Goal: Information Seeking & Learning: Learn about a topic

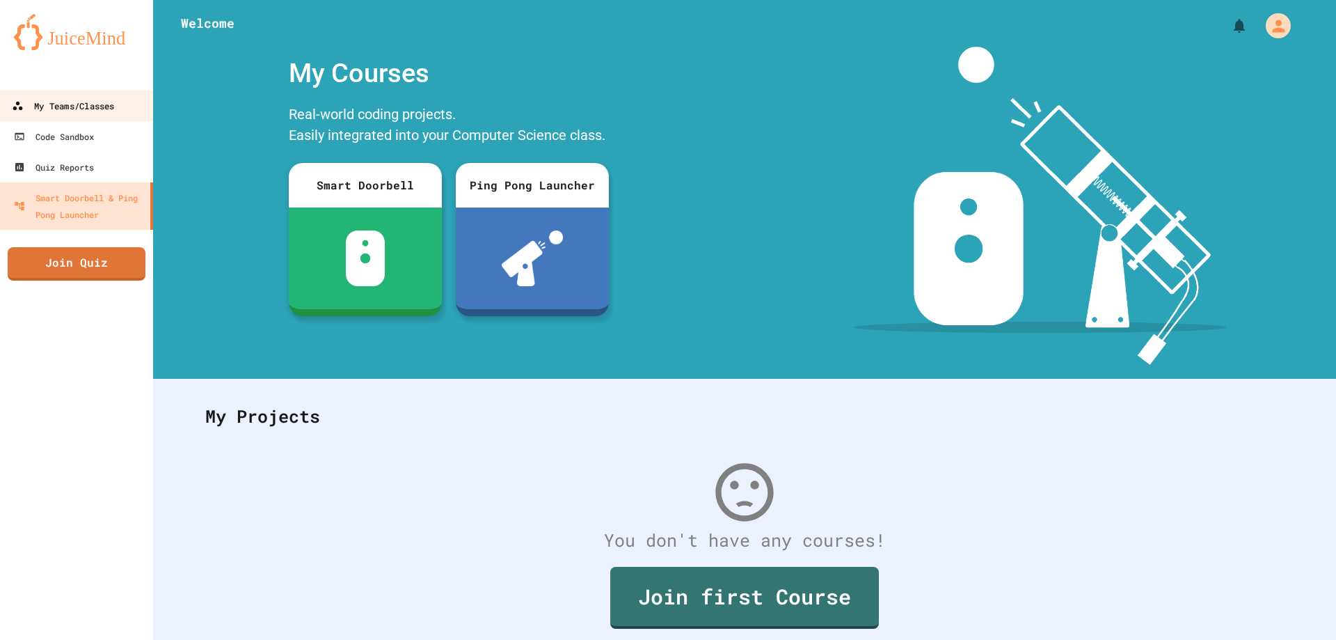
click at [104, 106] on div "My Teams/Classes" at bounding box center [63, 105] width 102 height 17
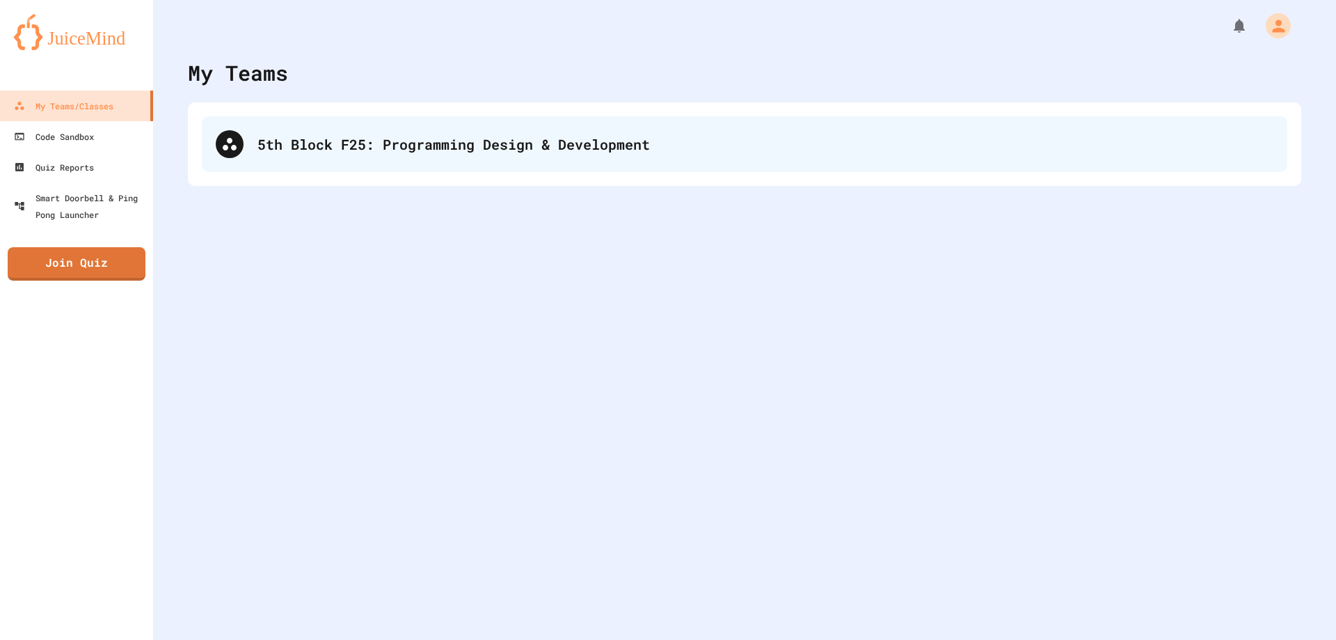
click at [373, 129] on div "5th Block F25: Programming Design & Development" at bounding box center [745, 144] width 1086 height 56
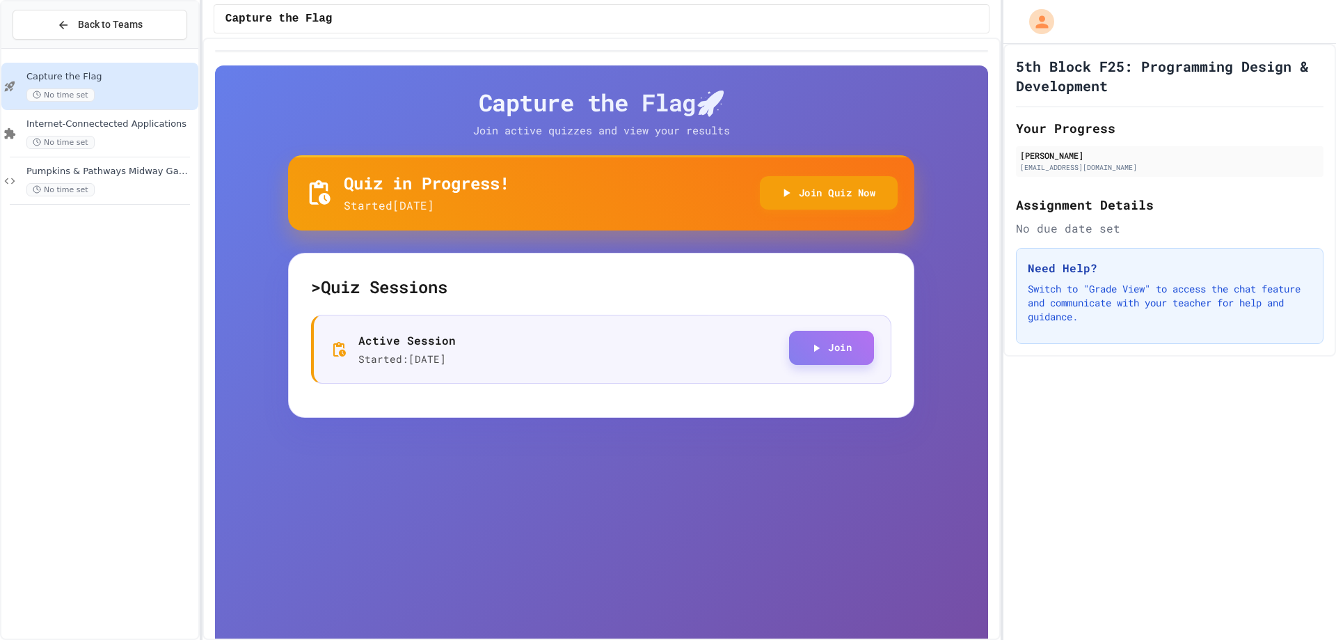
click at [819, 352] on button "Join" at bounding box center [831, 348] width 85 height 34
click at [129, 177] on div "Pumpkins & Pathways Midway Games - Risky, Duck, Duck, Win! & CPHS Best Scarecro…" at bounding box center [110, 181] width 169 height 31
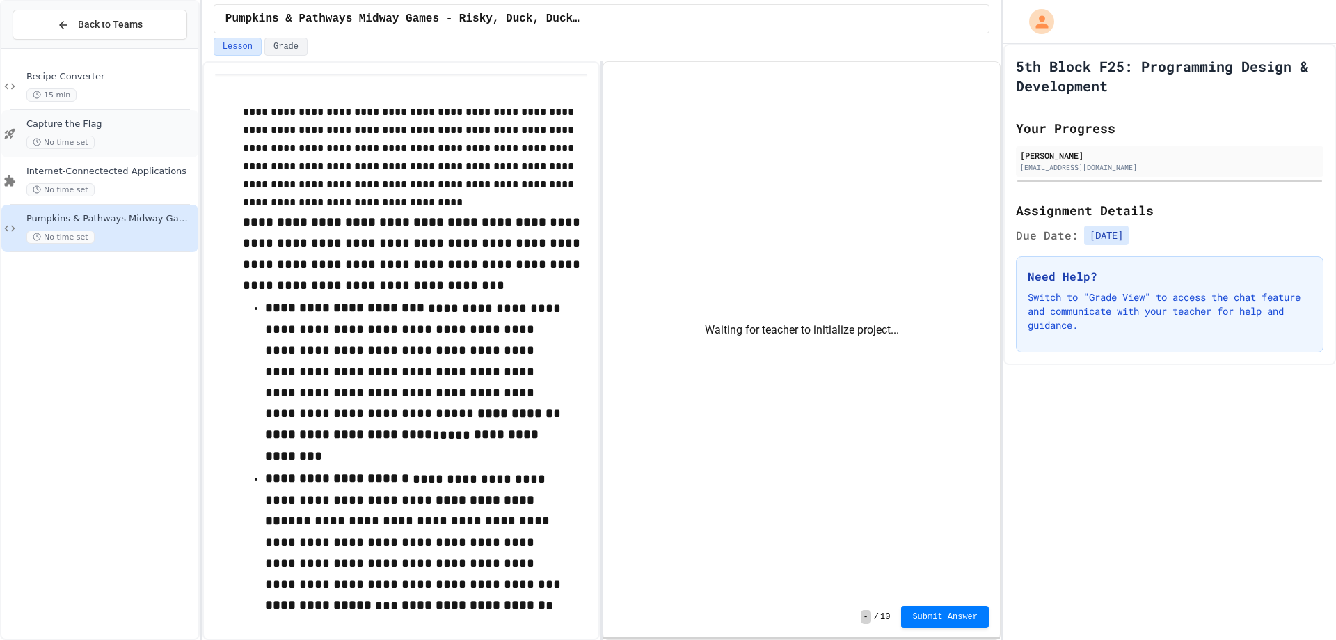
click at [74, 136] on span "No time set" at bounding box center [60, 142] width 68 height 13
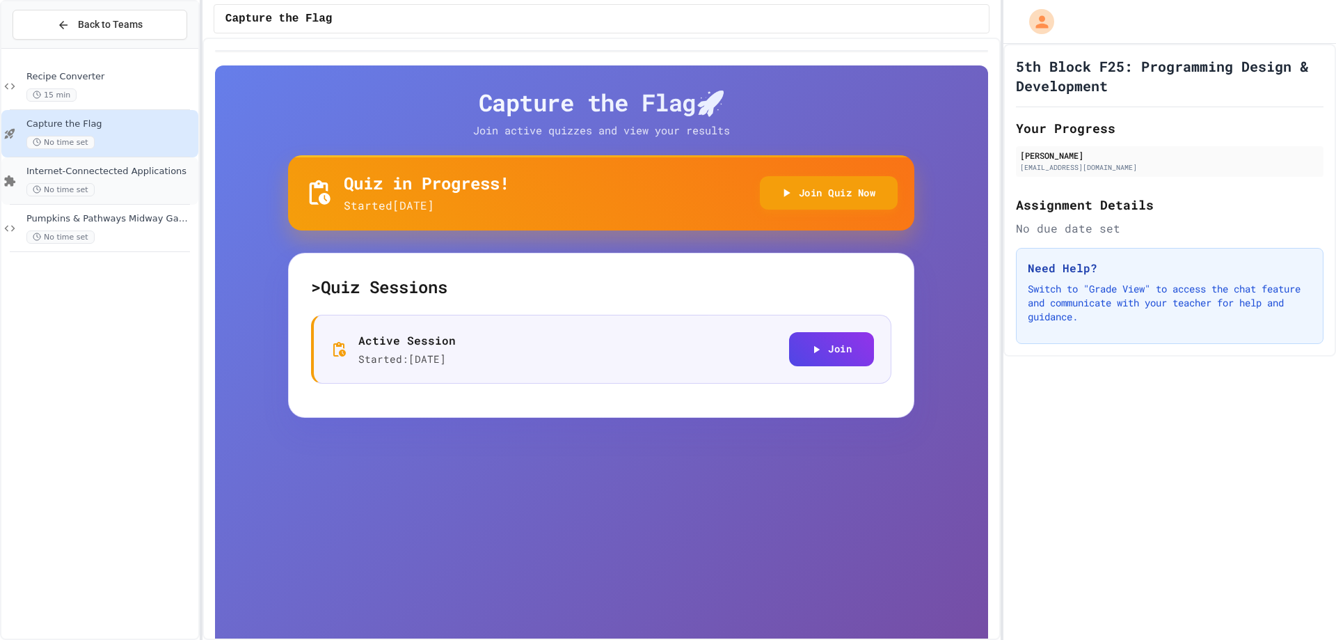
click at [76, 178] on div "Internet-Connectected Applications No time set" at bounding box center [110, 181] width 169 height 31
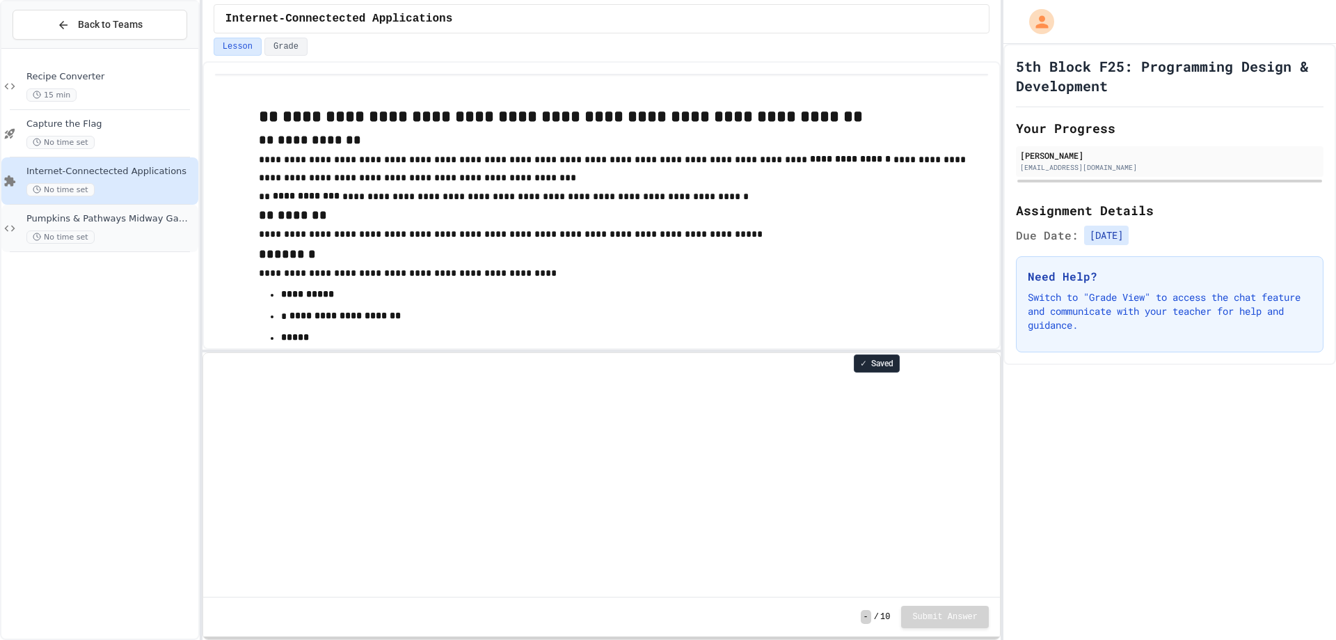
click at [84, 212] on div "Pumpkins & Pathways Midway Games - Risky, Duck, Duck, Win! & CPHS Best Scarecro…" at bounding box center [99, 228] width 197 height 47
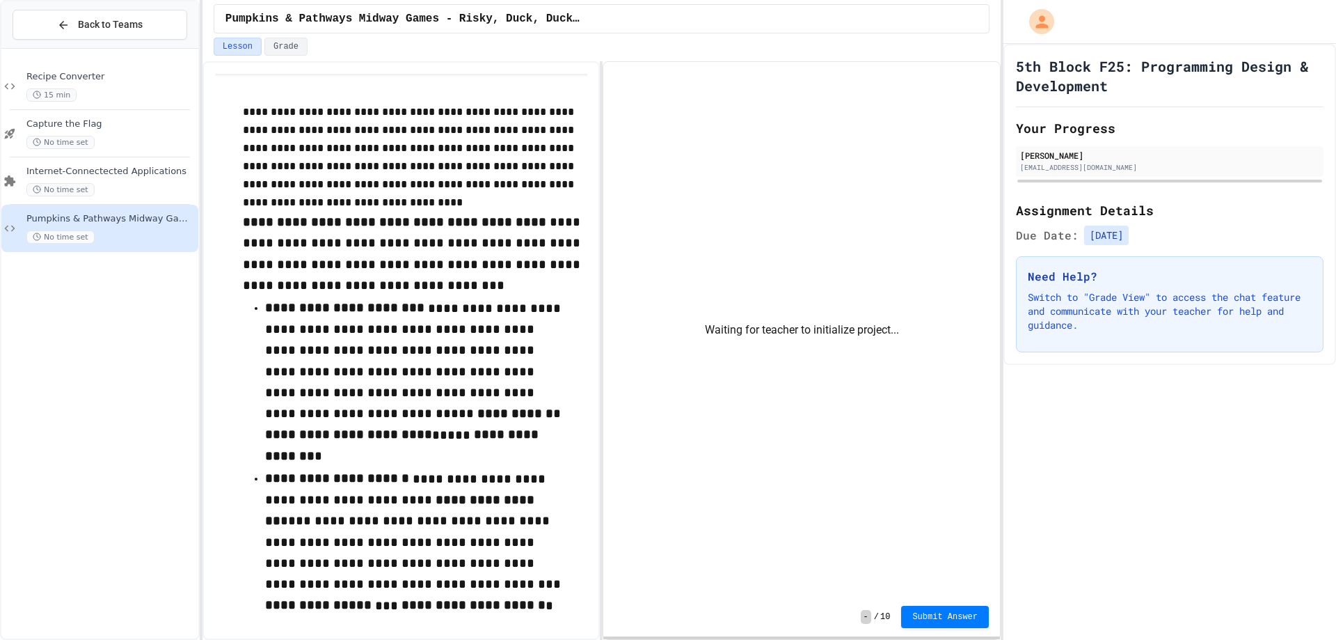
click at [765, 347] on div "Waiting for teacher to initialize project..." at bounding box center [801, 329] width 397 height 535
click at [921, 333] on div "Waiting for teacher to initialize project..." at bounding box center [801, 329] width 397 height 535
click at [99, 79] on span "Recipe Converter" at bounding box center [110, 77] width 169 height 12
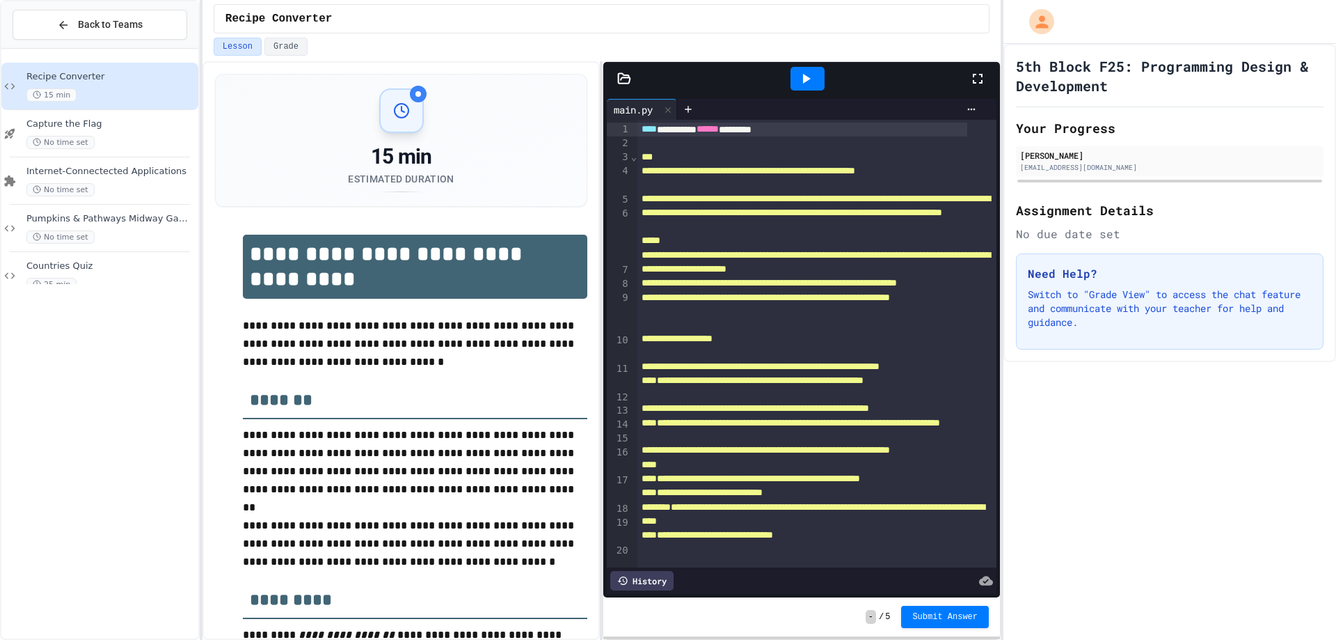
click at [1112, 496] on div "5th Block F25: Programming Design & Development Your Progress [PERSON_NAME] [EM…" at bounding box center [1170, 342] width 333 height 596
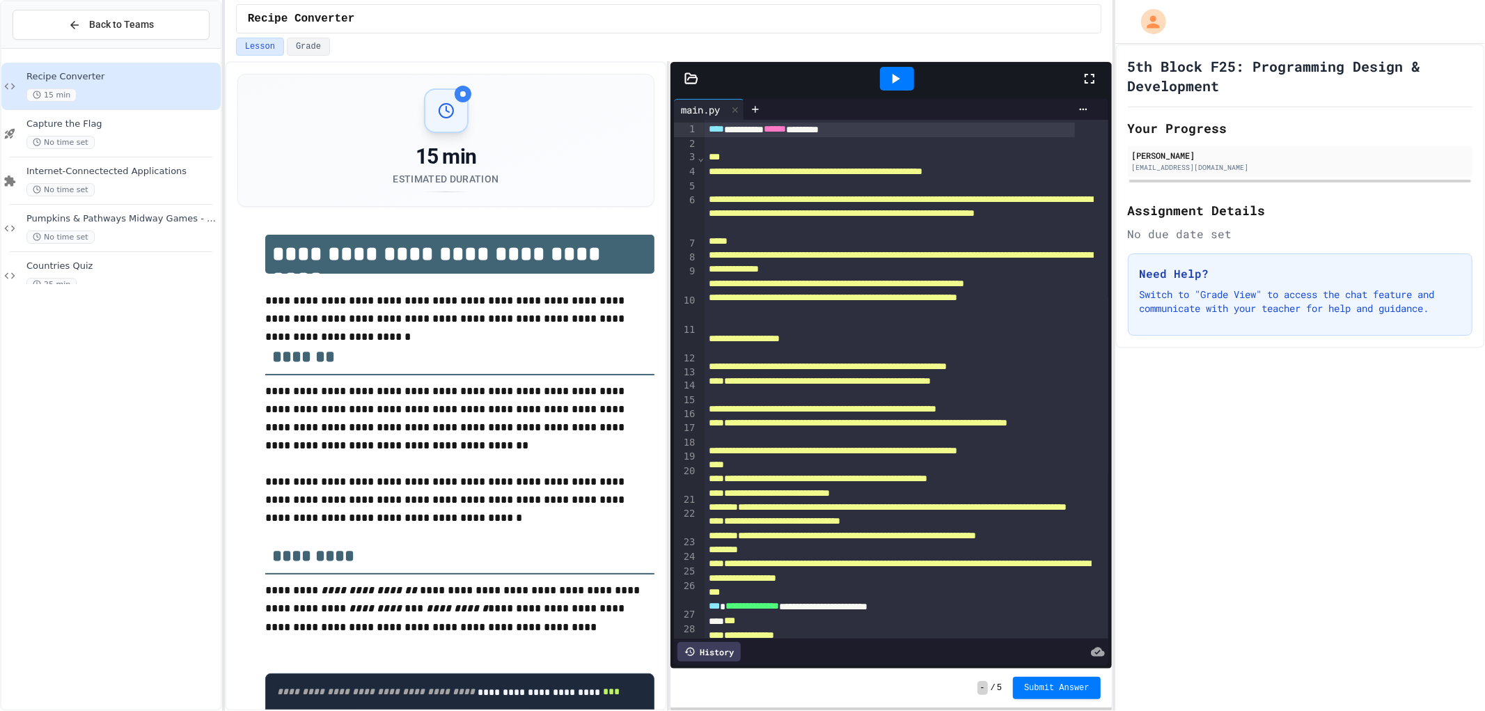
drag, startPoint x: 1112, startPoint y: 496, endPoint x: 1235, endPoint y: 551, distance: 134.9
click at [1235, 551] on div "5th Block F25: Programming Design & Development Your Progress [PERSON_NAME] [EM…" at bounding box center [1300, 377] width 370 height 667
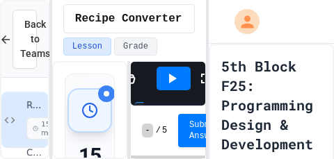
drag, startPoint x: 326, startPoint y: 173, endPoint x: 196, endPoint y: 104, distance: 148.2
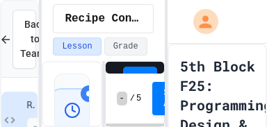
drag, startPoint x: 123, startPoint y: 7, endPoint x: 138, endPoint y: 15, distance: 16.5
click at [122, 8] on div "Recipe Converter" at bounding box center [103, 18] width 100 height 29
click at [159, 24] on div "Recipe Converter" at bounding box center [103, 19] width 122 height 38
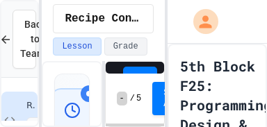
click at [159, 24] on div "Recipe Converter" at bounding box center [103, 19] width 122 height 38
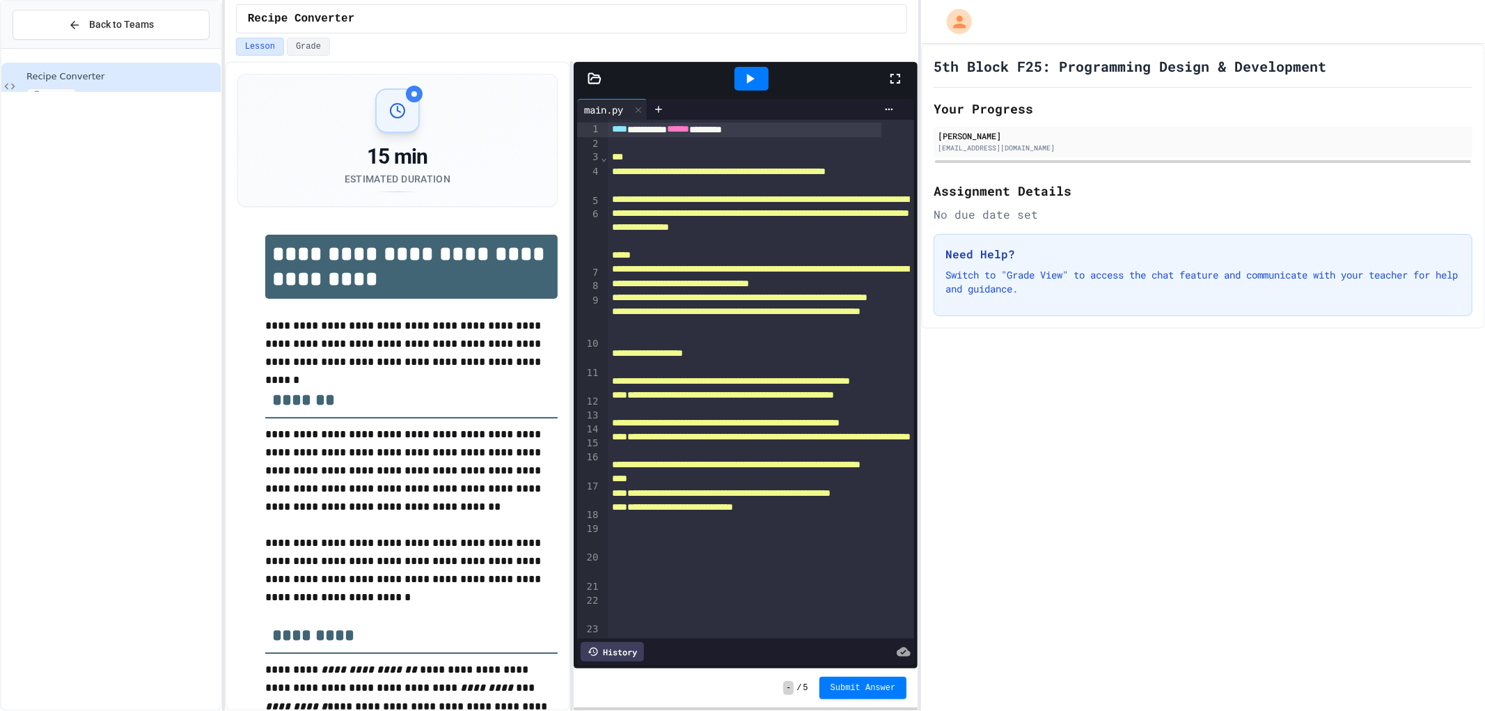
drag, startPoint x: 230, startPoint y: 1, endPoint x: 1116, endPoint y: 401, distance: 972.2
click at [1116, 401] on div "5th Block F25: Programming Design & Development Your Progress [PERSON_NAME] [EM…" at bounding box center [1203, 377] width 564 height 667
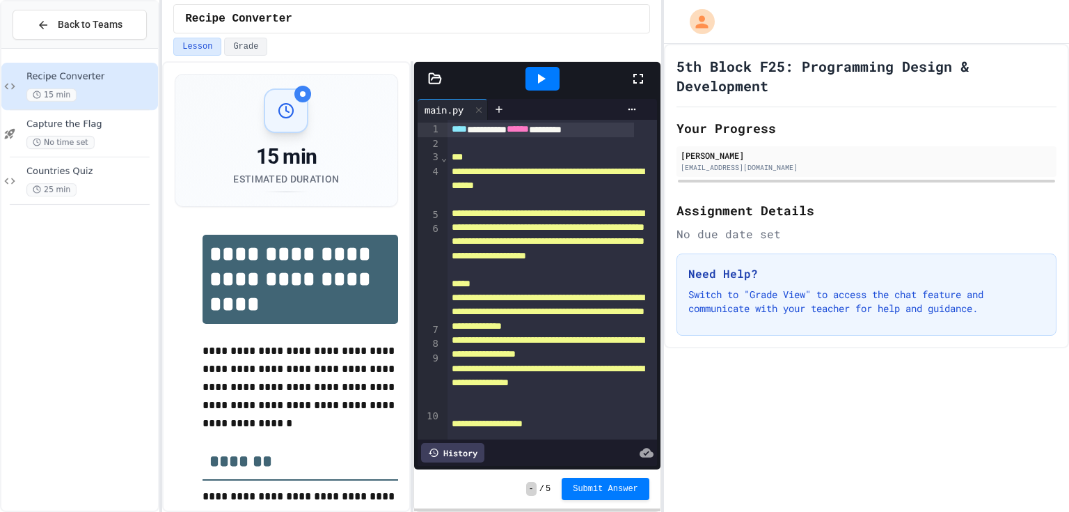
drag, startPoint x: 1484, startPoint y: 0, endPoint x: 741, endPoint y: 337, distance: 816.1
click at [741, 337] on div "5th Block F25: Programming Design & Development Your Progress [PERSON_NAME] [EM…" at bounding box center [866, 196] width 405 height 304
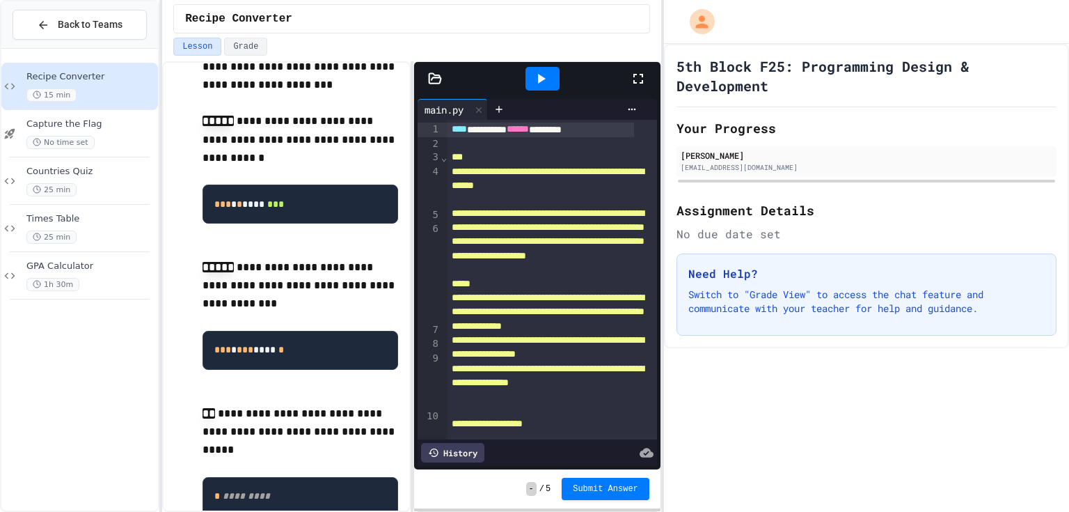
scroll to position [1130, 0]
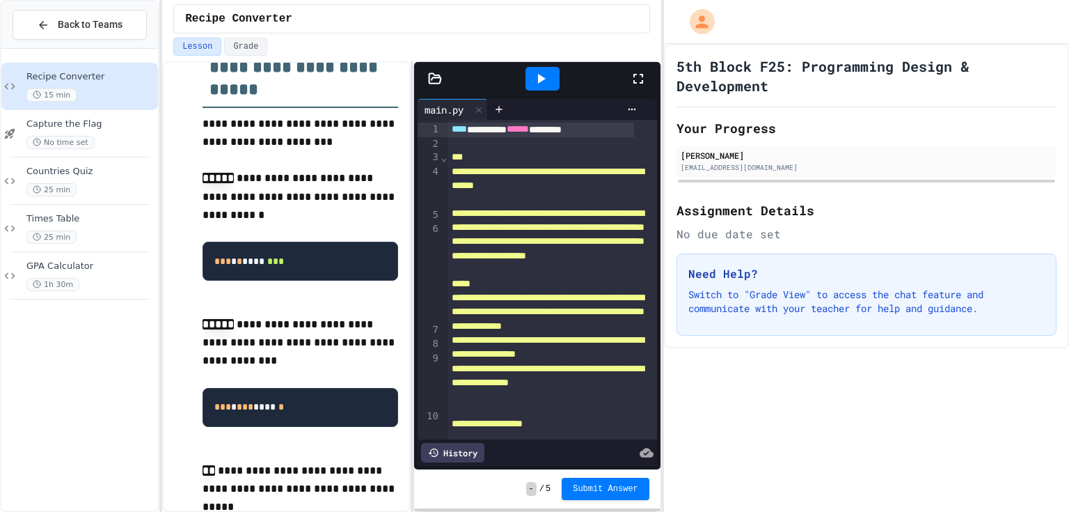
click at [541, 76] on icon at bounding box center [542, 79] width 8 height 10
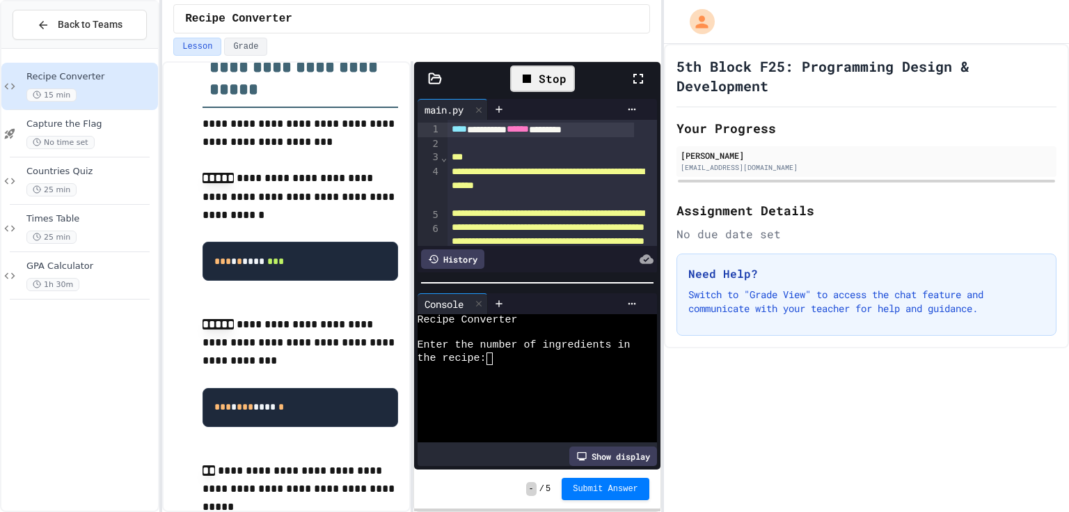
click at [578, 269] on div "**********" at bounding box center [537, 185] width 246 height 180
click at [490, 187] on span "**********" at bounding box center [548, 178] width 192 height 24
click at [525, 65] on div "Stop" at bounding box center [542, 78] width 65 height 26
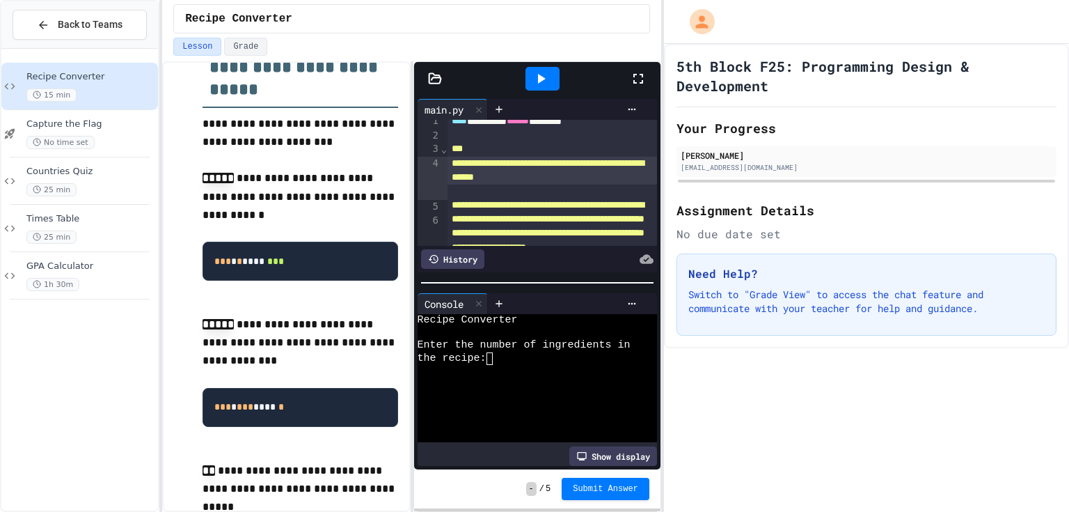
scroll to position [0, 0]
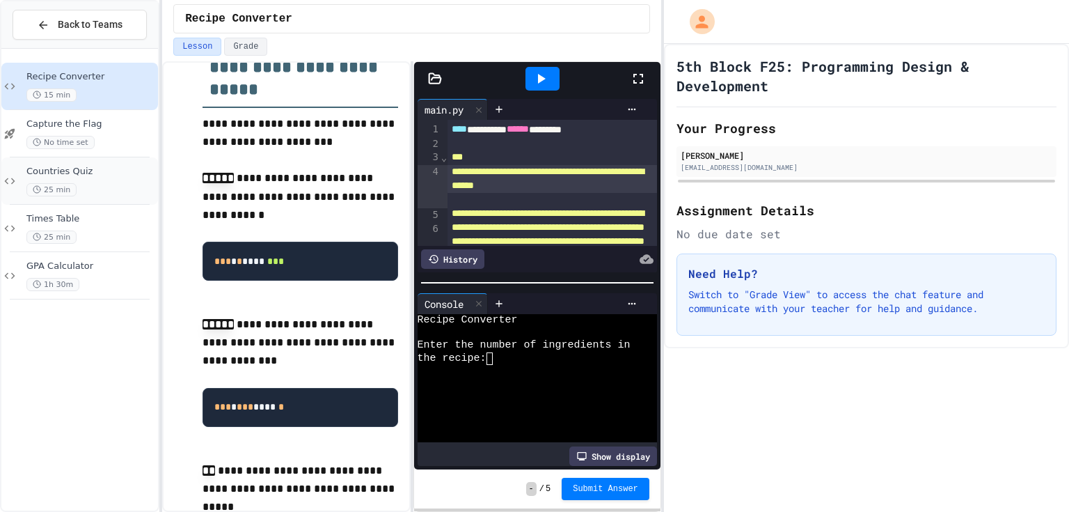
click at [123, 192] on div "25 min" at bounding box center [90, 189] width 129 height 13
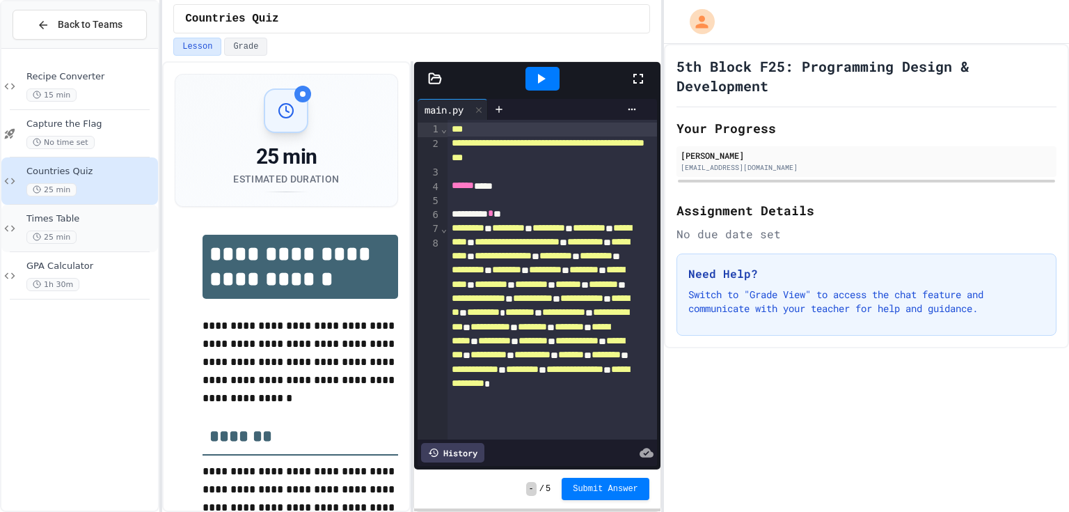
click at [108, 235] on div "25 min" at bounding box center [90, 236] width 129 height 13
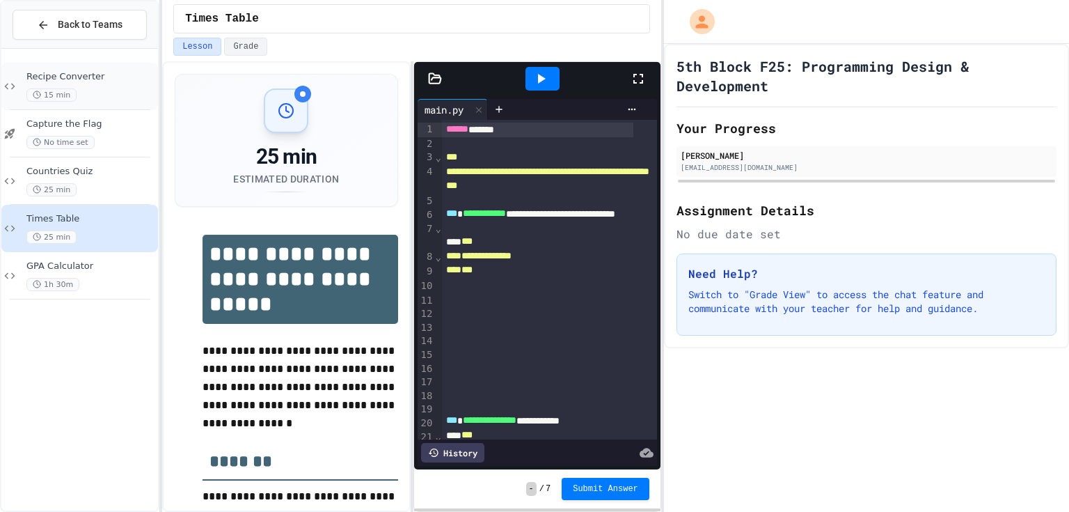
click at [77, 92] on div "15 min" at bounding box center [90, 94] width 129 height 13
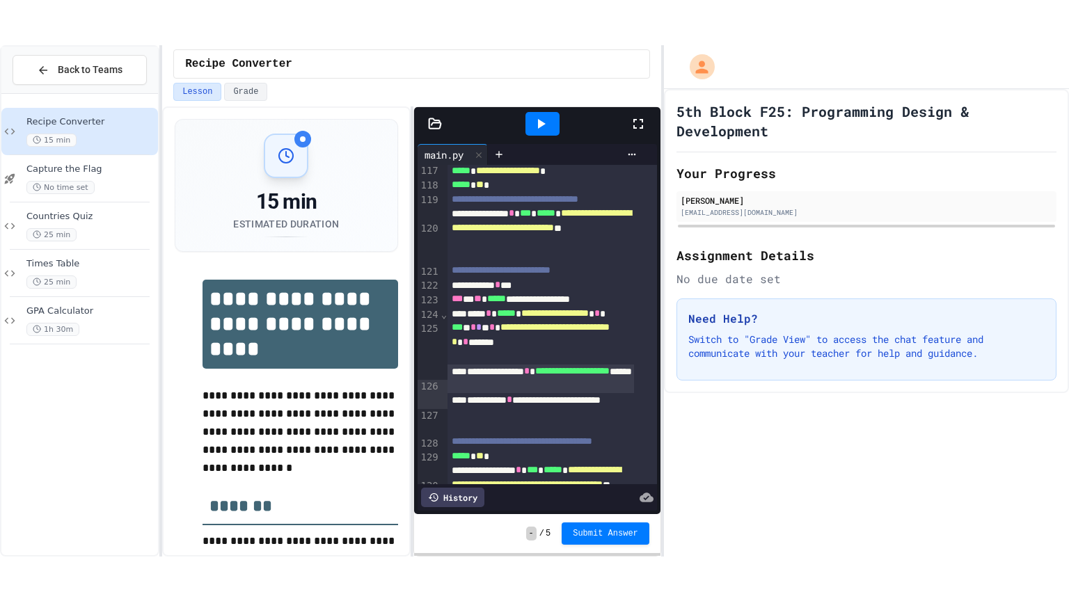
scroll to position [2981, 0]
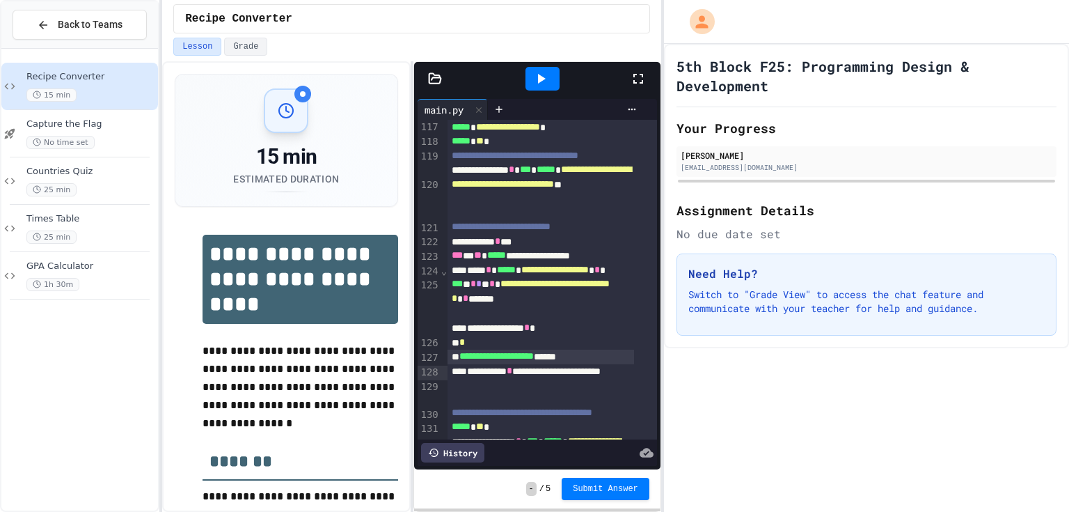
drag, startPoint x: 788, startPoint y: 372, endPoint x: 749, endPoint y: 310, distance: 73.8
click at [787, 372] on div "5th Block F25: Programming Design & Development Your Progress [PERSON_NAME] [EM…" at bounding box center [866, 278] width 405 height 468
click at [639, 69] on div at bounding box center [645, 79] width 31 height 38
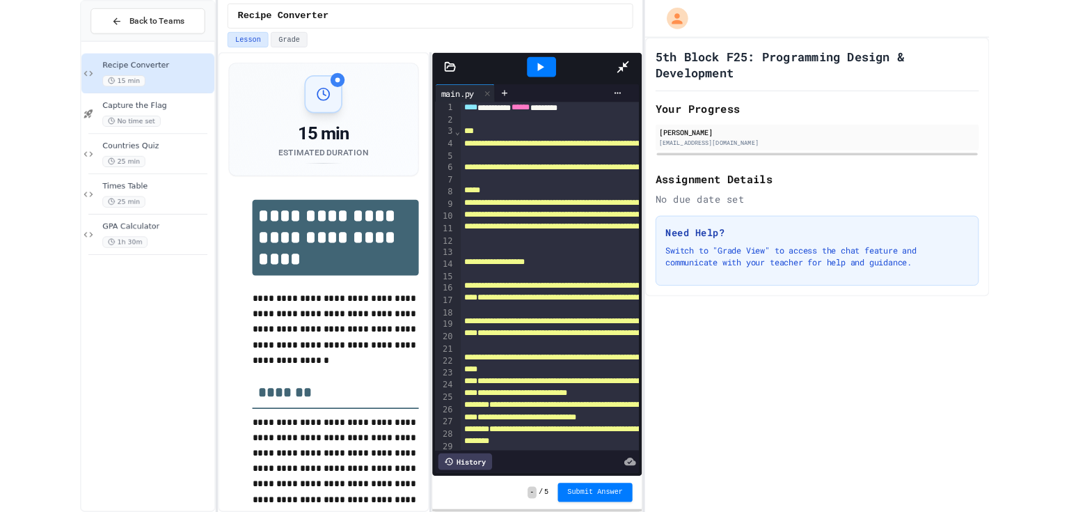
scroll to position [0, 0]
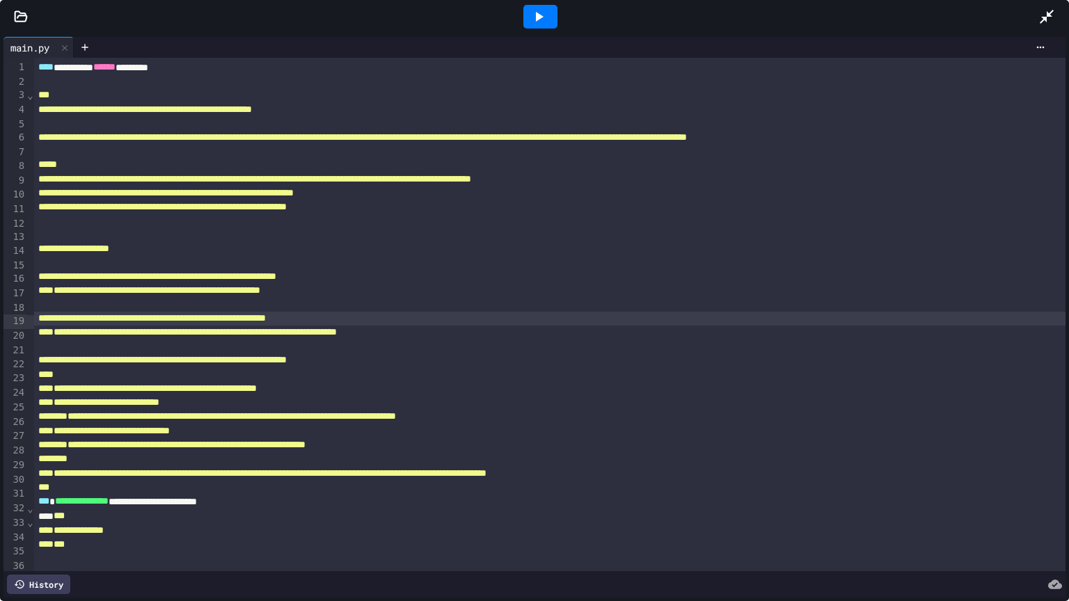
click at [1044, 8] on icon at bounding box center [1046, 16] width 17 height 17
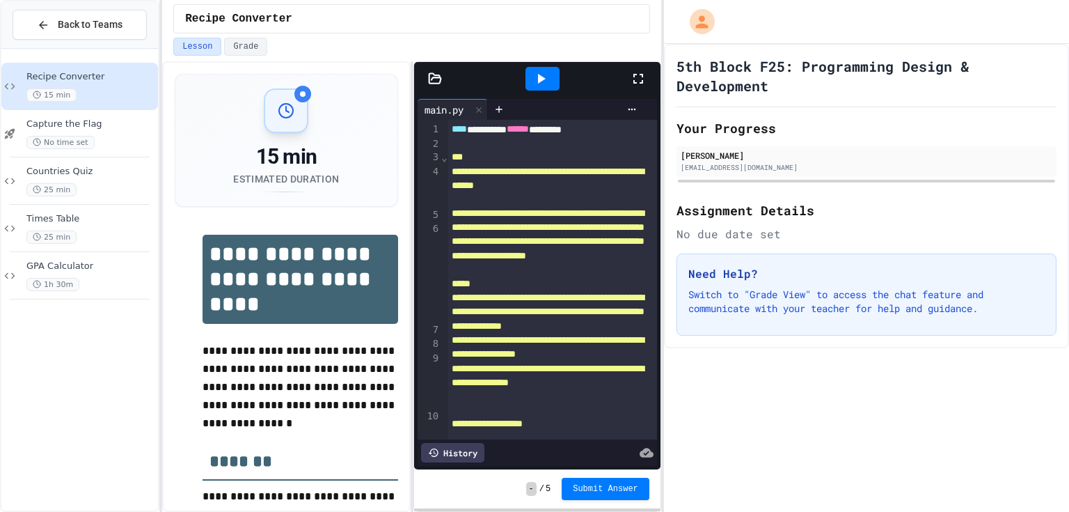
click at [548, 76] on icon at bounding box center [540, 78] width 17 height 17
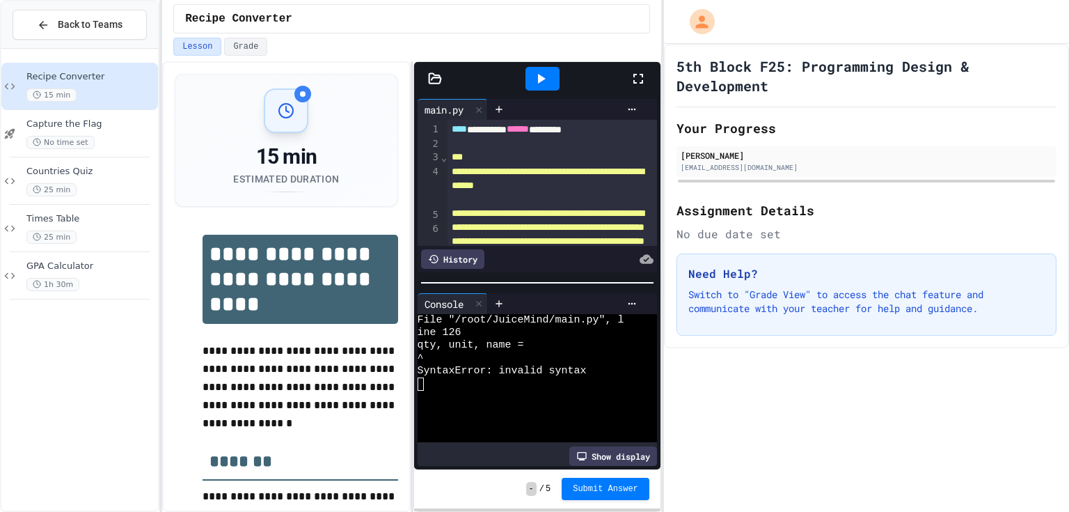
click at [638, 67] on div at bounding box center [645, 79] width 31 height 38
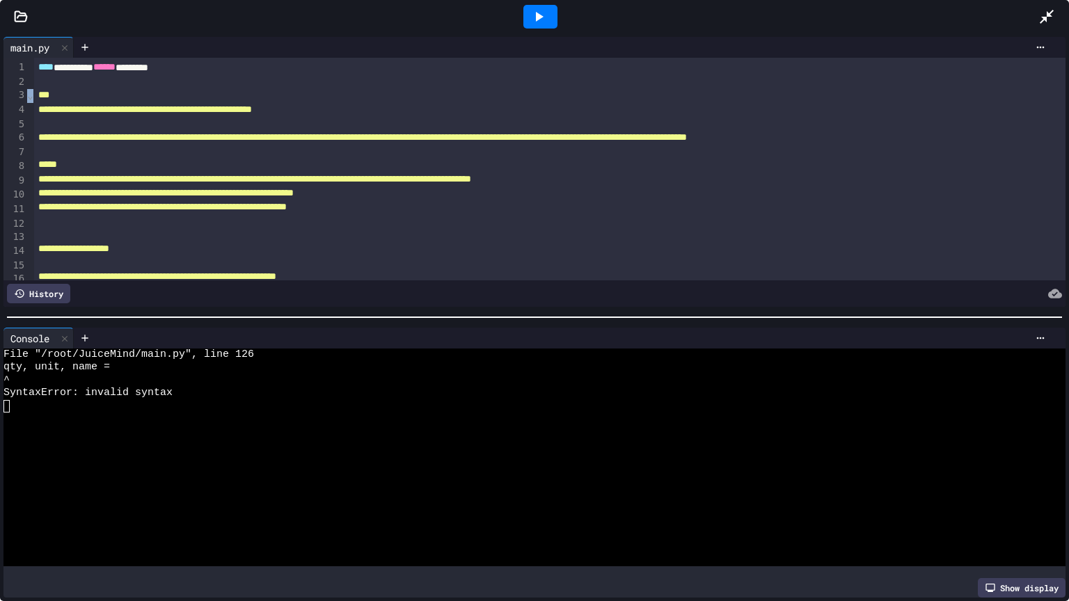
drag, startPoint x: 28, startPoint y: 68, endPoint x: 109, endPoint y: 100, distance: 86.9
click at [109, 100] on div "**********" at bounding box center [534, 169] width 1062 height 223
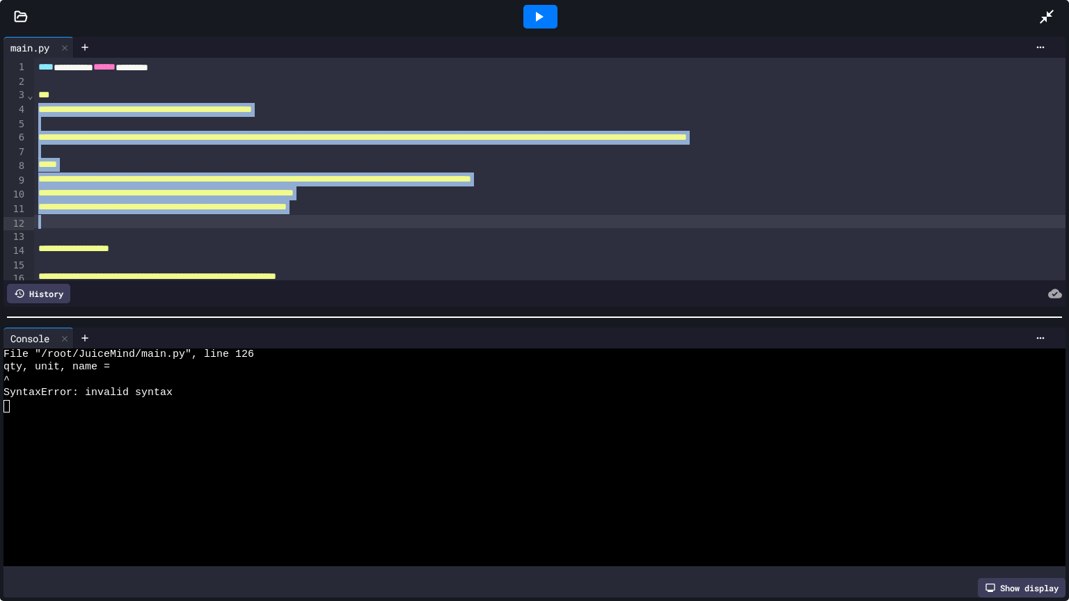
drag, startPoint x: 54, startPoint y: 100, endPoint x: 654, endPoint y: 232, distance: 615.2
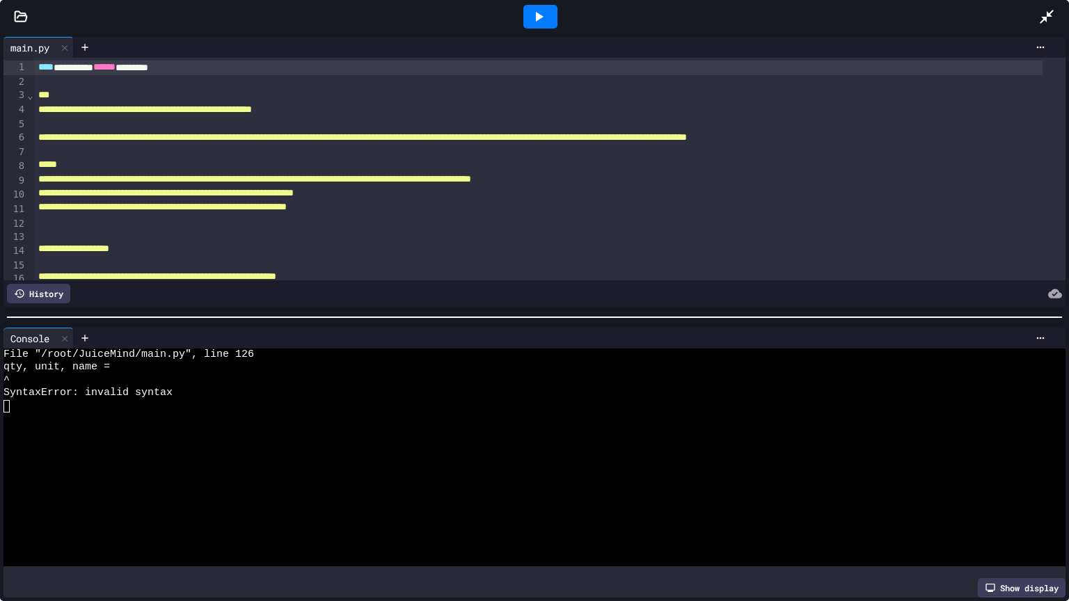
drag, startPoint x: 36, startPoint y: 65, endPoint x: 365, endPoint y: 264, distance: 383.8
click at [1051, 18] on icon at bounding box center [1046, 16] width 17 height 17
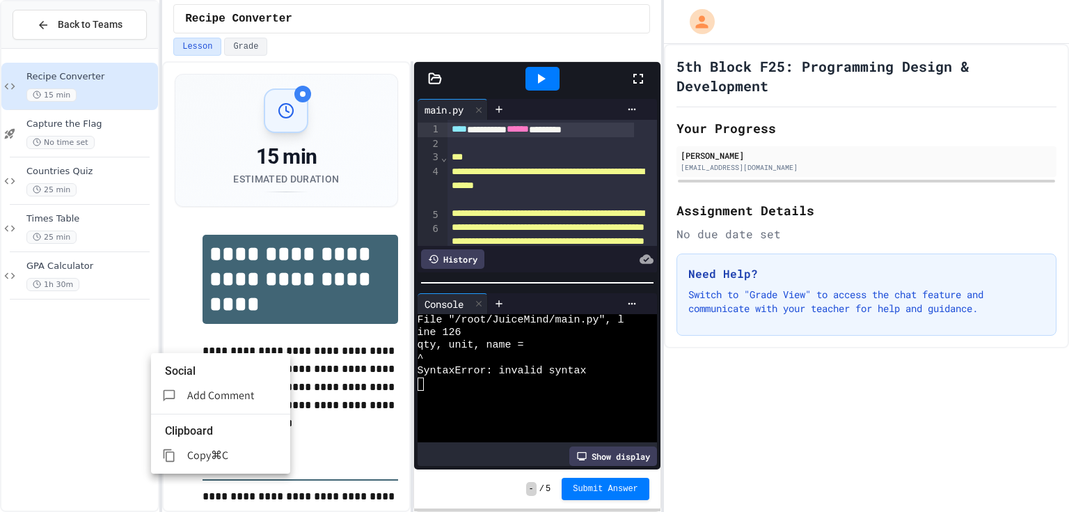
click at [150, 205] on div at bounding box center [534, 256] width 1069 height 512
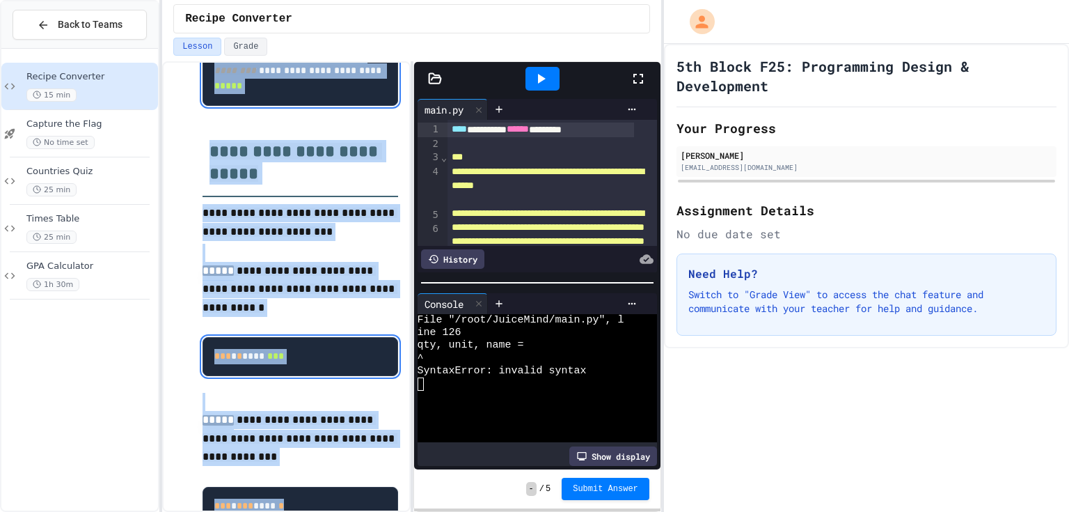
scroll to position [1142, 0]
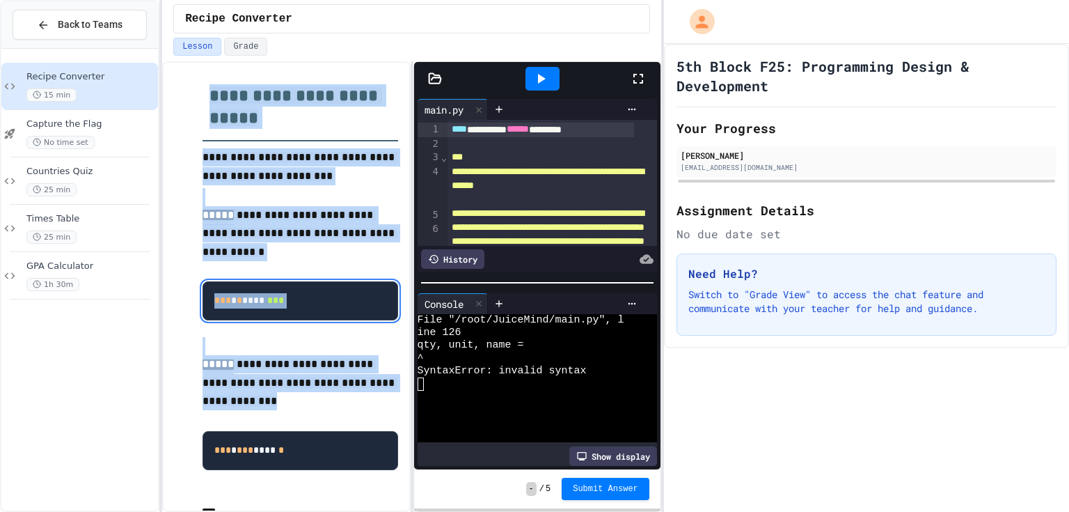
drag, startPoint x: 200, startPoint y: 123, endPoint x: 361, endPoint y: 437, distance: 352.7
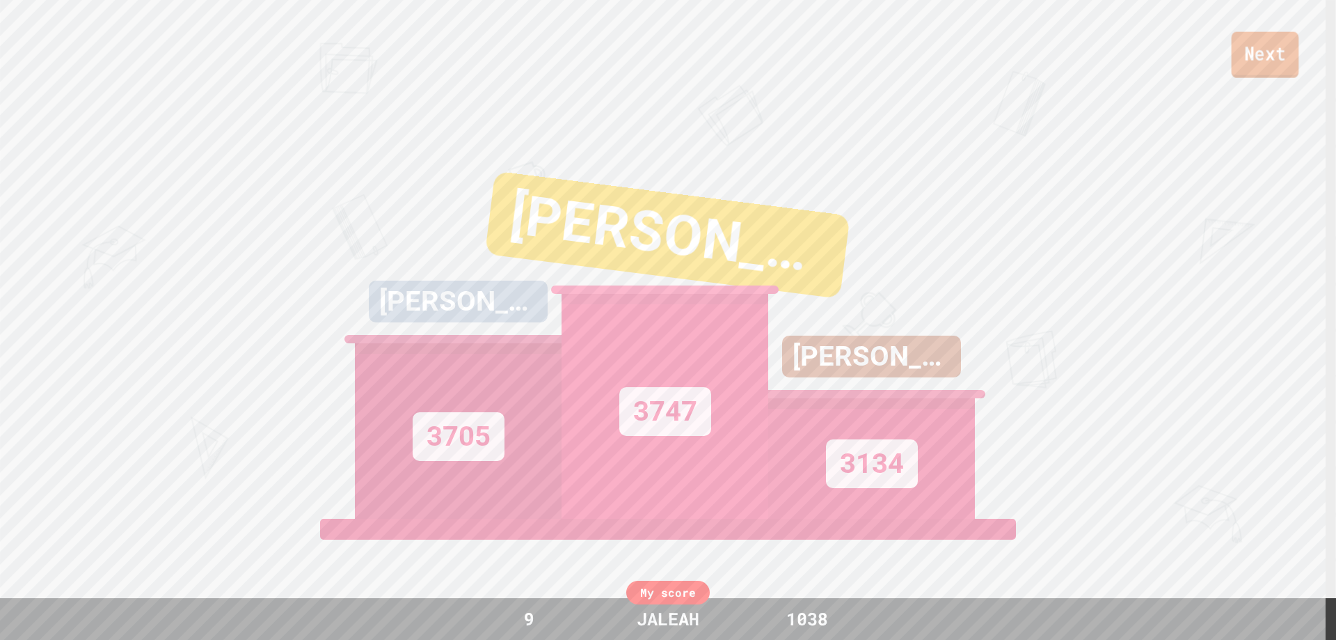
click at [1266, 51] on link "Next" at bounding box center [1266, 55] width 68 height 46
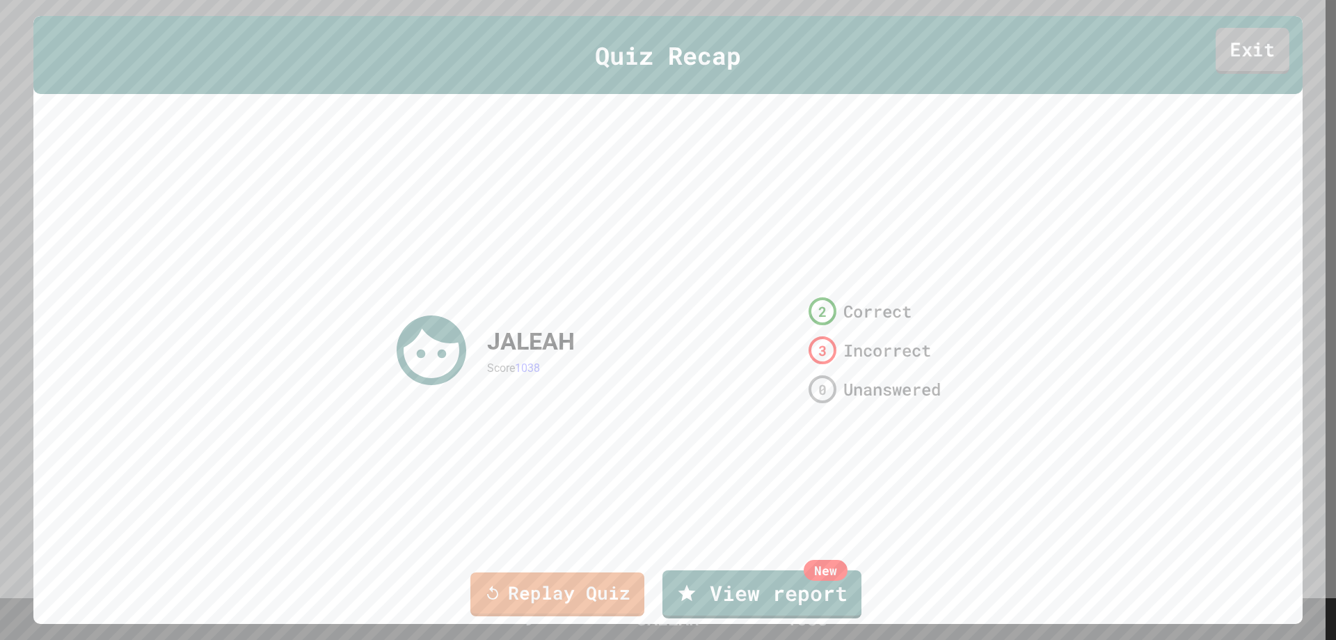
click at [1266, 60] on link "Exit" at bounding box center [1253, 51] width 74 height 46
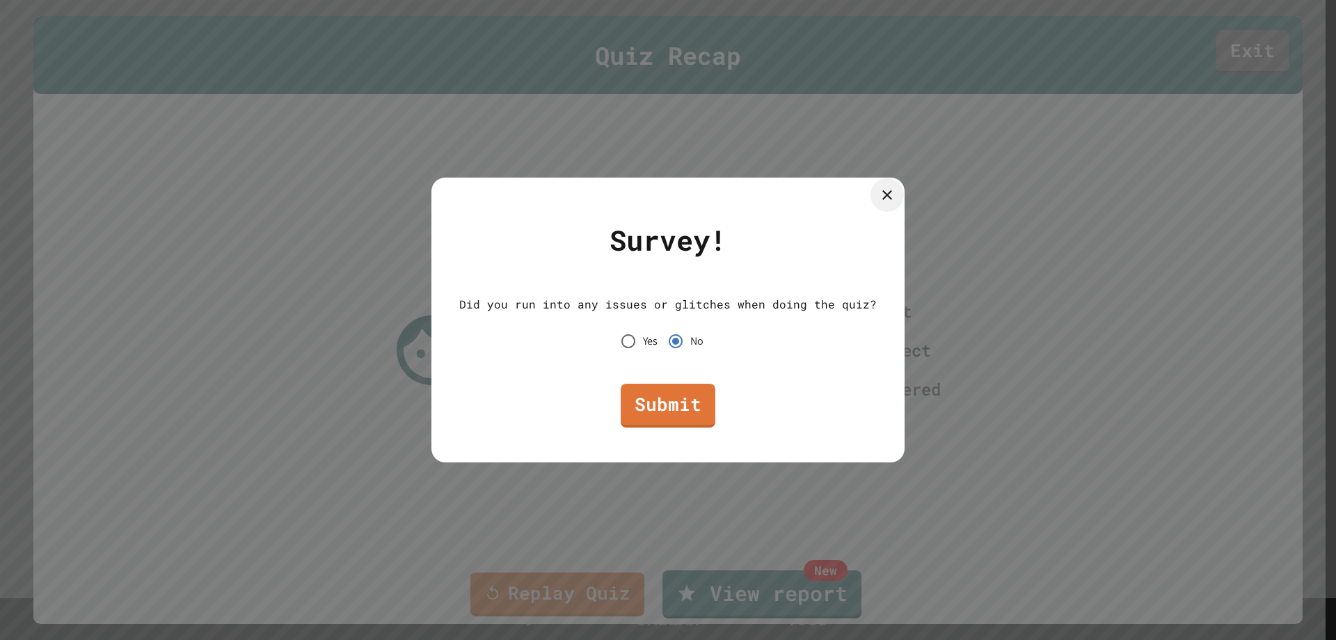
click at [871, 194] on div at bounding box center [887, 194] width 33 height 33
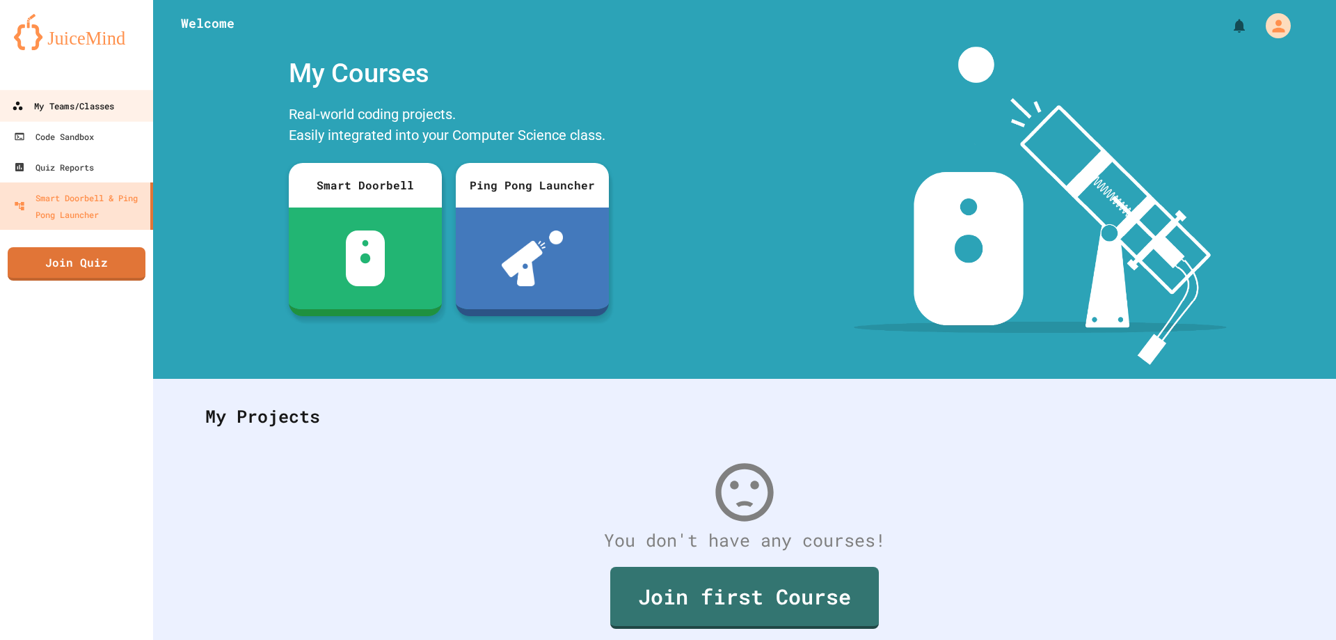
click at [98, 105] on div "My Teams/Classes" at bounding box center [63, 105] width 102 height 17
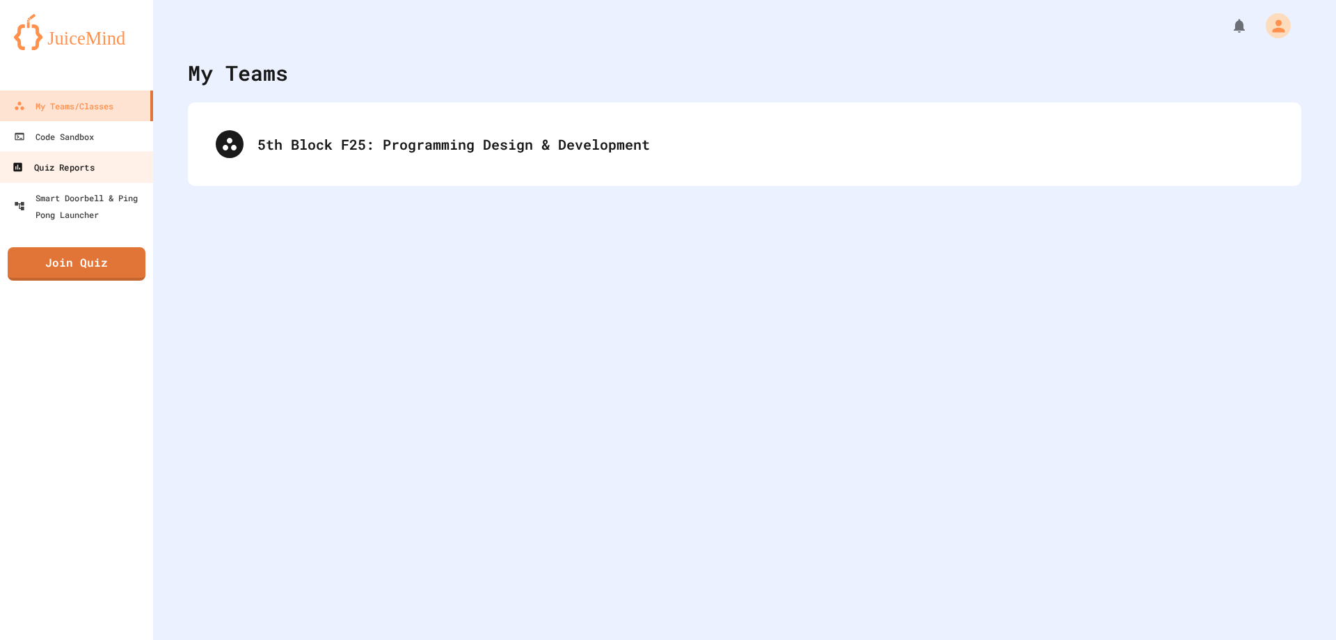
click at [119, 163] on link "Quiz Reports" at bounding box center [77, 166] width 158 height 31
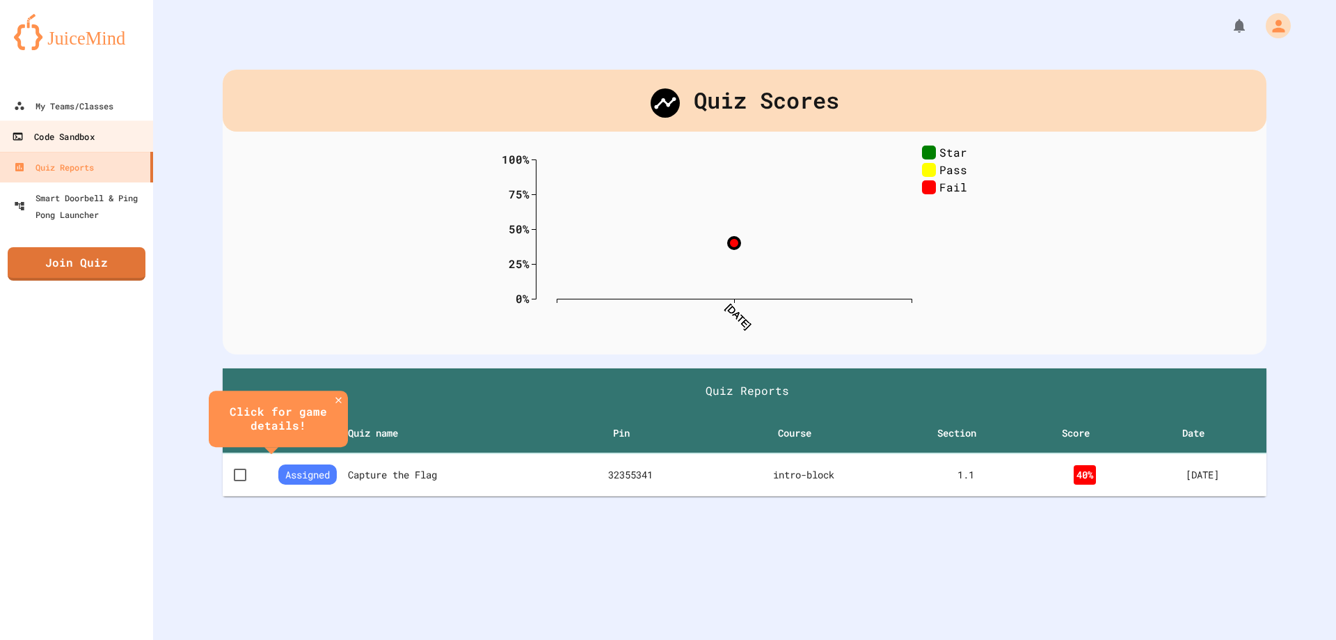
click at [109, 134] on link "Code Sandbox" at bounding box center [77, 135] width 158 height 31
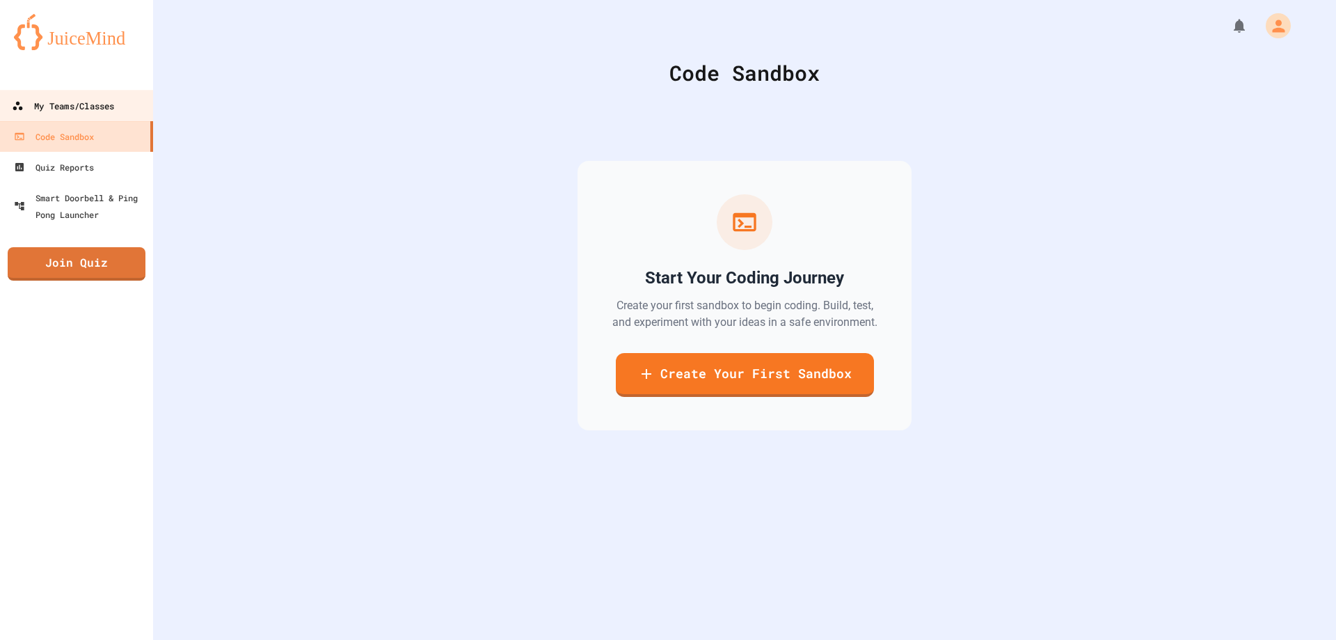
click at [114, 104] on div "My Teams/Classes" at bounding box center [63, 105] width 102 height 17
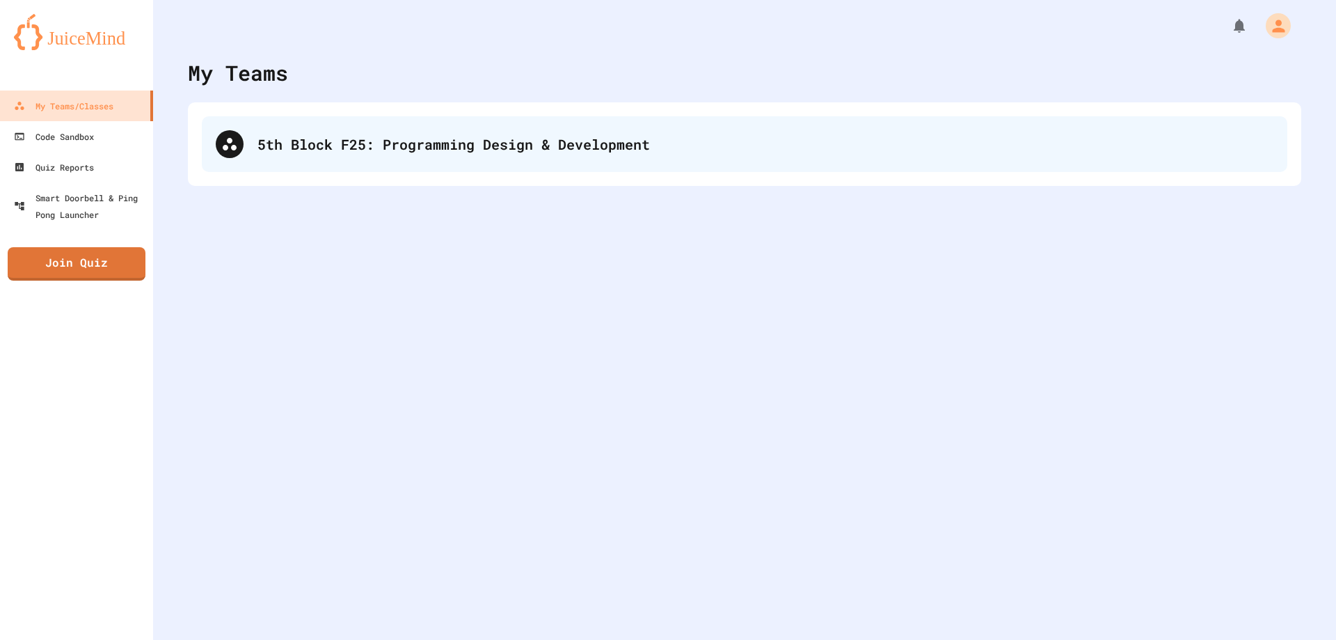
click at [289, 150] on div "5th Block F25: Programming Design & Development" at bounding box center [766, 144] width 1016 height 21
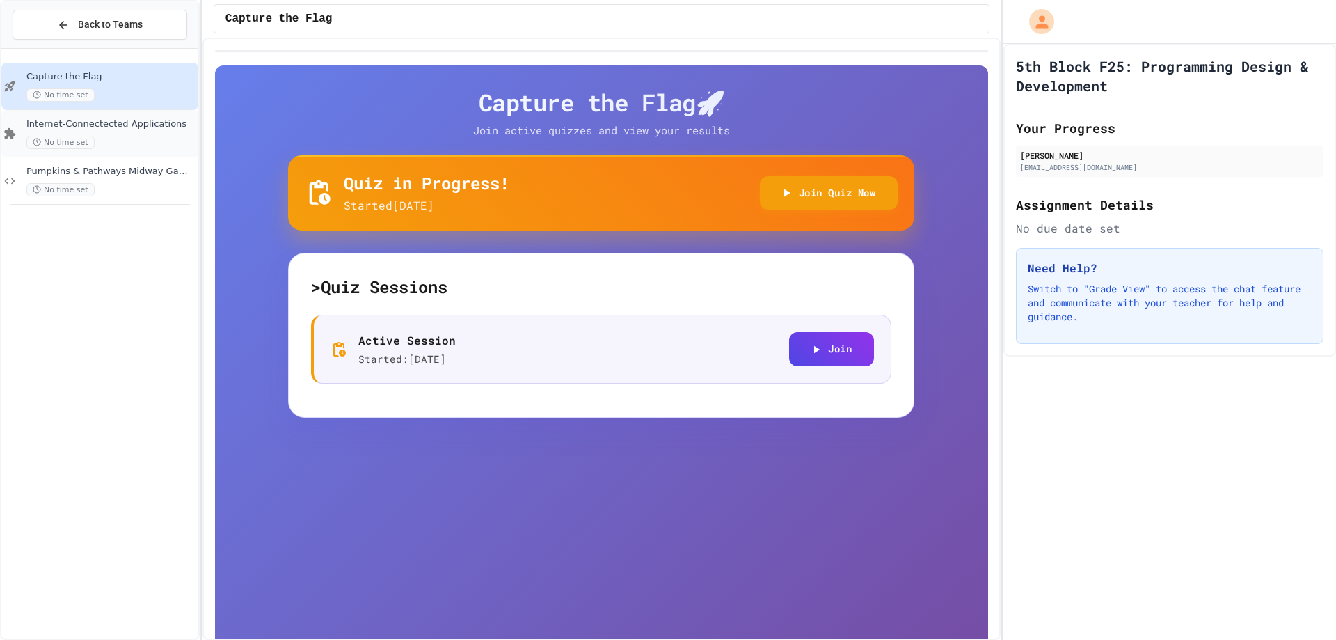
click at [144, 141] on div "No time set" at bounding box center [110, 142] width 169 height 13
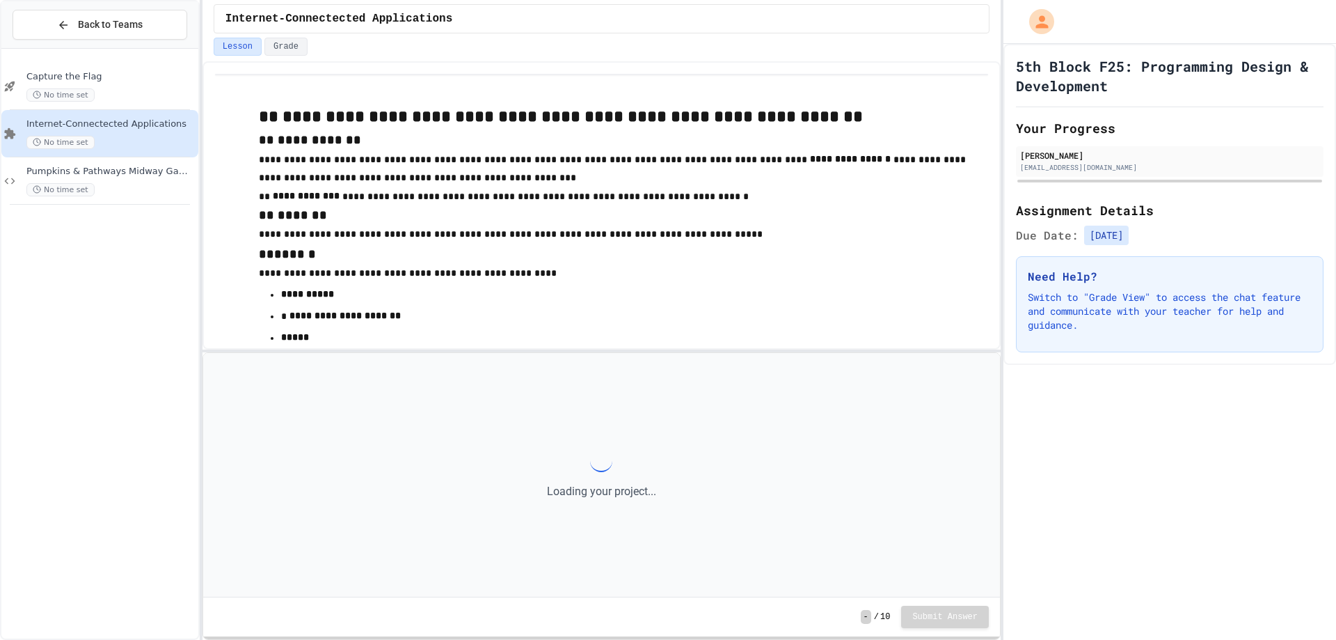
click at [132, 164] on div "Pumpkins & Pathways Midway Games - Risky, Duck, Duck, Win! & CPHS Best Scarecro…" at bounding box center [99, 180] width 197 height 47
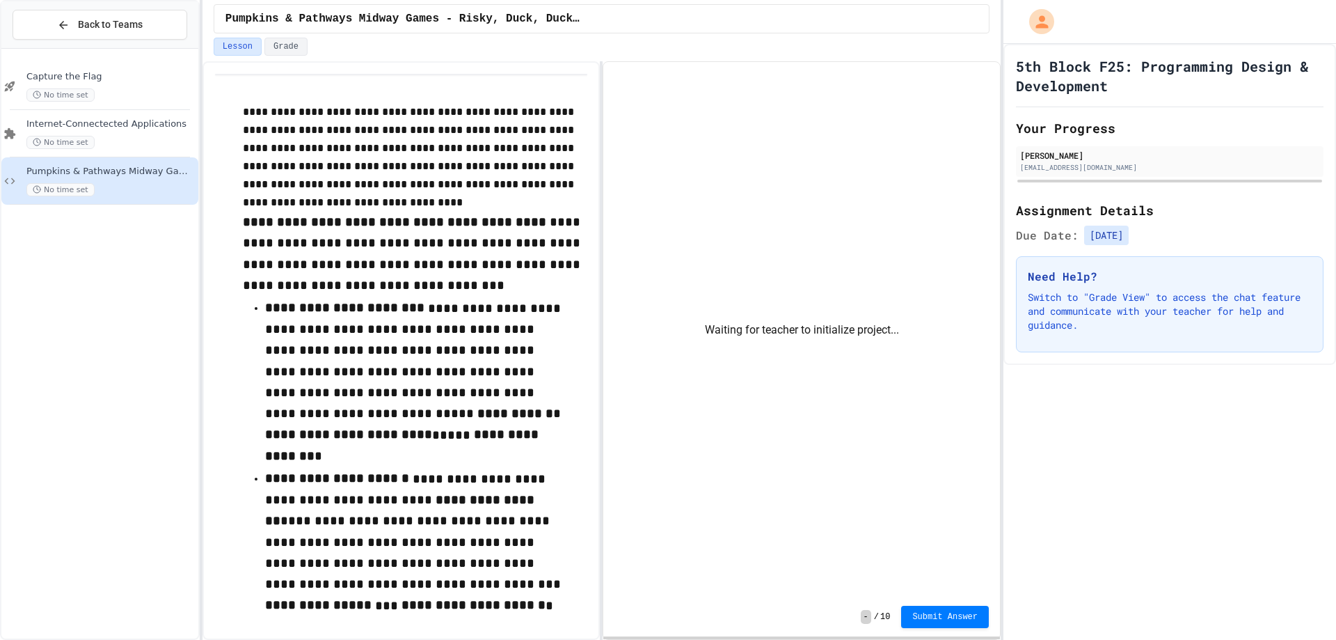
click at [859, 329] on div "Waiting for teacher to initialize project..." at bounding box center [801, 329] width 397 height 535
click at [517, 205] on p "**********" at bounding box center [415, 157] width 345 height 109
click at [894, 180] on div "Waiting for teacher to initialize project..." at bounding box center [801, 329] width 397 height 535
click at [894, 177] on div "Waiting for teacher to initialize project..." at bounding box center [801, 329] width 397 height 535
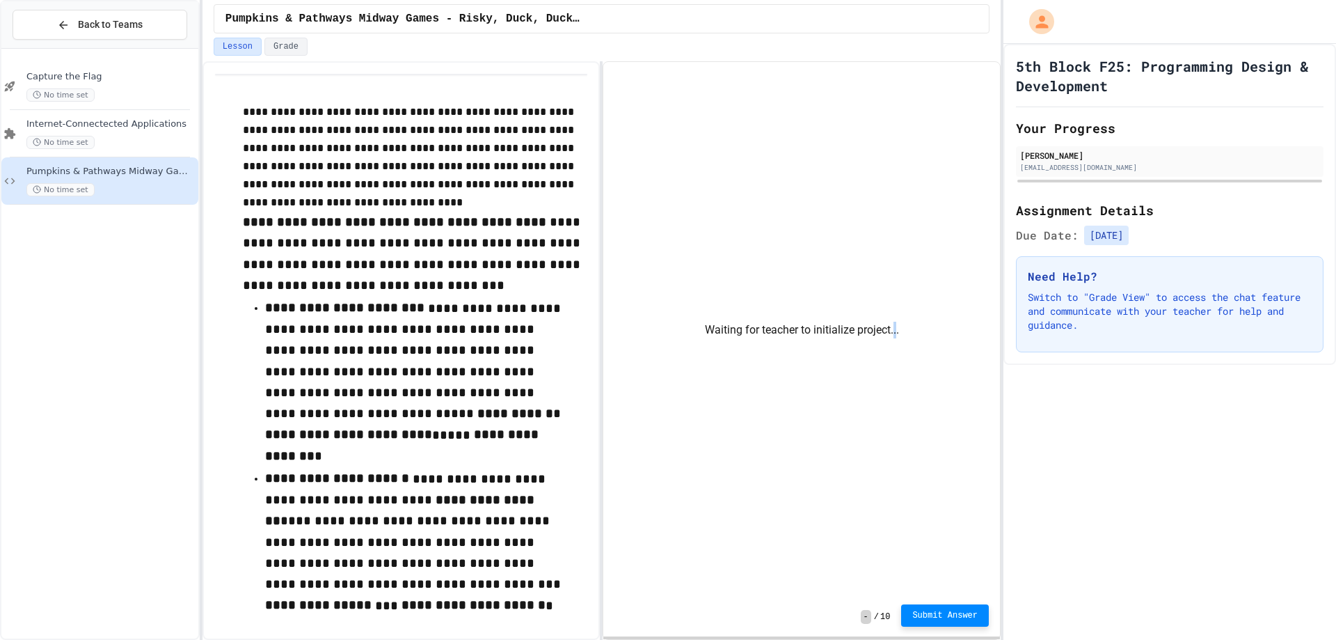
click at [970, 620] on span "Submit Answer" at bounding box center [944, 615] width 65 height 11
